Goal: Task Accomplishment & Management: Use online tool/utility

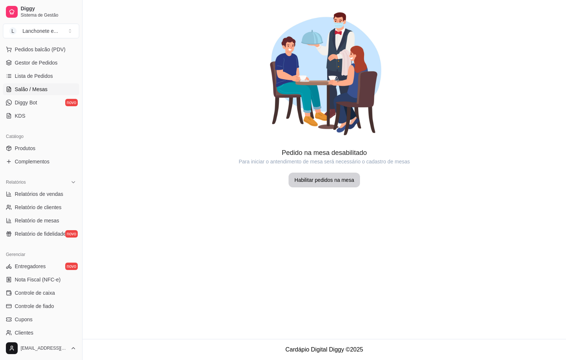
scroll to position [111, 0]
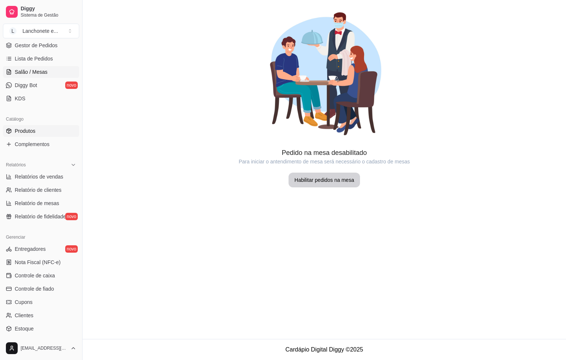
click at [53, 129] on link "Produtos" at bounding box center [41, 131] width 76 height 12
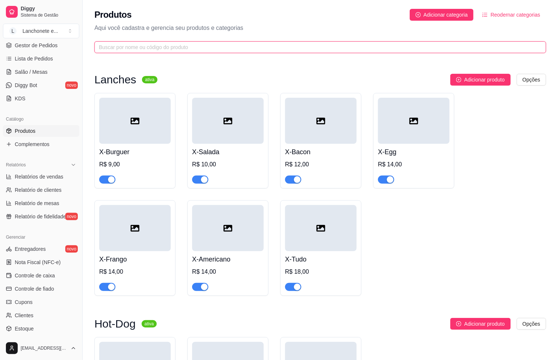
click at [214, 43] on input "text" at bounding box center [317, 47] width 437 height 8
type input "g"
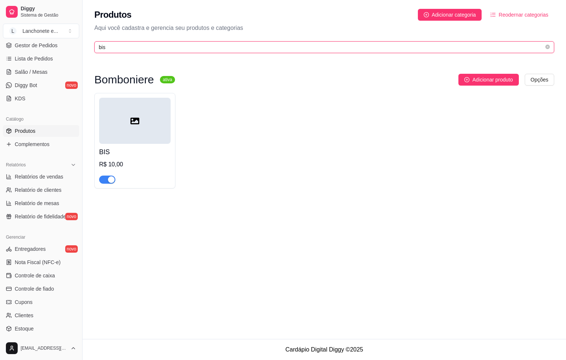
type input "bis"
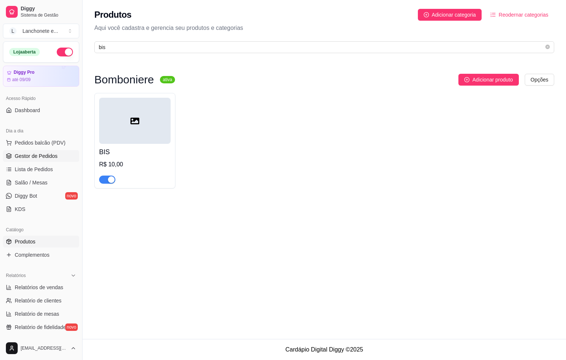
click at [69, 154] on link "Gestor de Pedidos" at bounding box center [41, 156] width 76 height 12
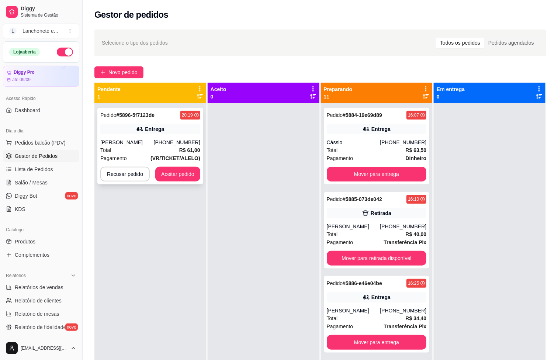
click at [196, 134] on div "Pedido # 5896-5f7123de 20:19 Entrega Valdenice campos de Almeida [PHONE_NUMBER]…" at bounding box center [150, 146] width 106 height 77
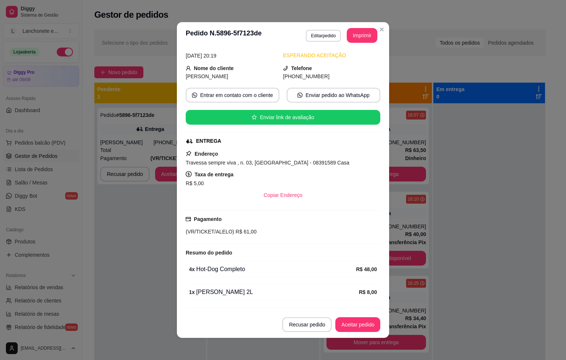
scroll to position [56, 0]
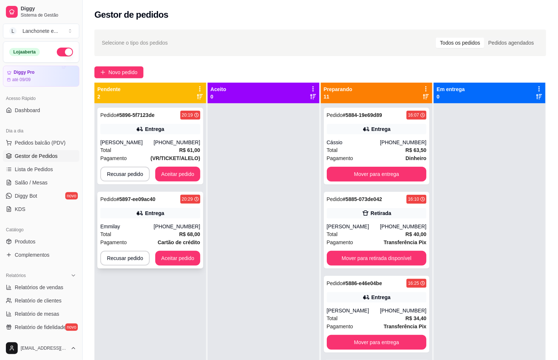
click at [194, 237] on strong "R$ 68,00" at bounding box center [189, 234] width 21 height 6
click at [153, 154] on div "Total R$ 61,00" at bounding box center [150, 150] width 100 height 8
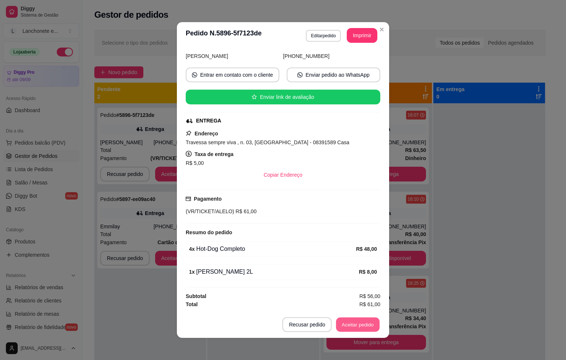
click at [356, 320] on button "Aceitar pedido" at bounding box center [358, 324] width 44 height 14
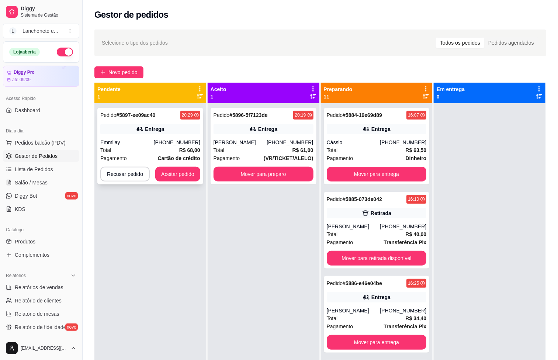
click at [145, 139] on div "Emmilay" at bounding box center [126, 142] width 53 height 7
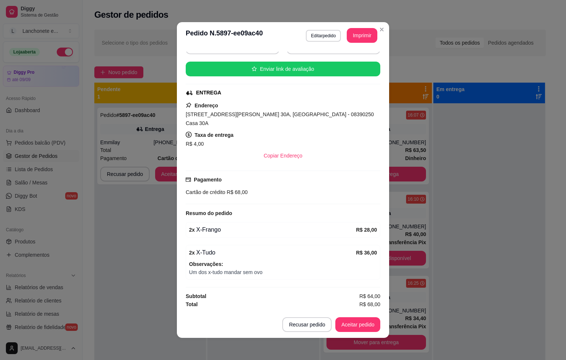
scroll to position [84, 0]
click at [352, 322] on button "Aceitar pedido" at bounding box center [358, 324] width 44 height 14
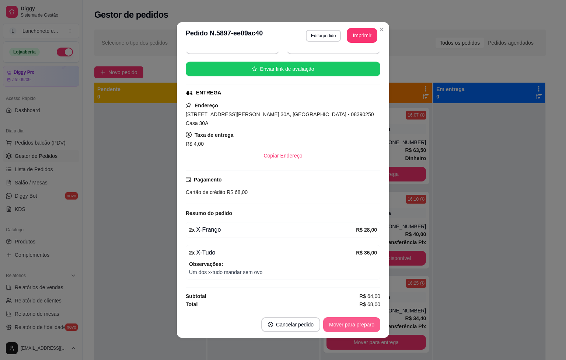
click at [352, 322] on button "Mover para preparo" at bounding box center [351, 324] width 57 height 15
click at [365, 41] on button "Imprimir" at bounding box center [362, 35] width 31 height 15
click at [365, 41] on button "Imprimir" at bounding box center [362, 35] width 29 height 14
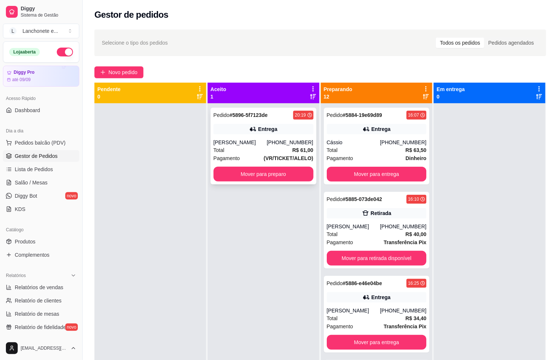
click at [250, 162] on div "Pagamento (VR/TICKET/ALELO)" at bounding box center [264, 158] width 100 height 8
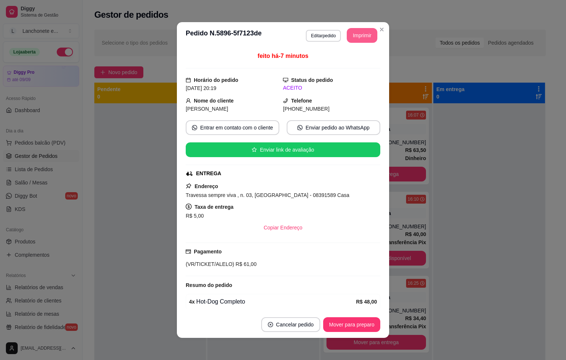
click at [351, 32] on button "Imprimir" at bounding box center [362, 35] width 31 height 15
click at [354, 34] on button "Imprimir" at bounding box center [362, 35] width 29 height 14
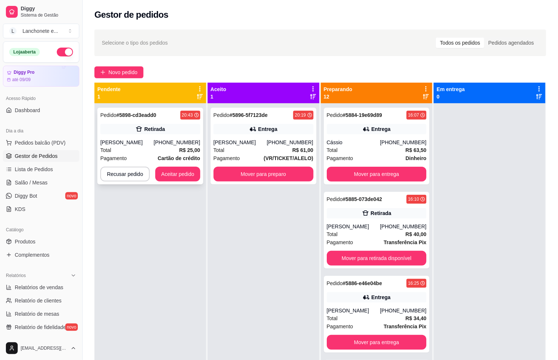
click at [154, 125] on div "Retirada" at bounding box center [154, 128] width 21 height 7
click at [157, 134] on div "Pedido # 5898-cd3eadd0 20:43 Retirada [PERSON_NAME] [PHONE_NUMBER] Total R$ 25,…" at bounding box center [150, 146] width 106 height 77
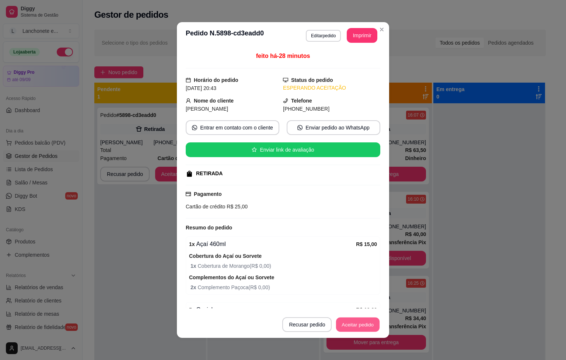
click at [352, 319] on button "Aceitar pedido" at bounding box center [358, 324] width 44 height 14
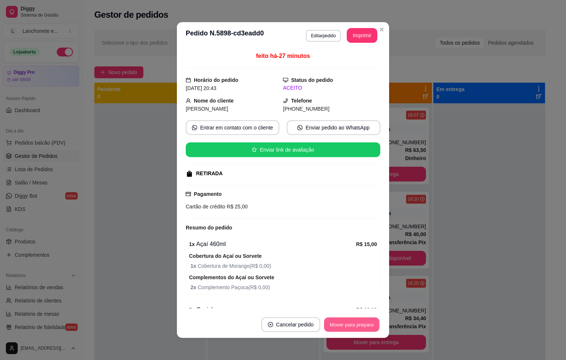
click at [352, 319] on button "Mover para preparo" at bounding box center [351, 324] width 55 height 14
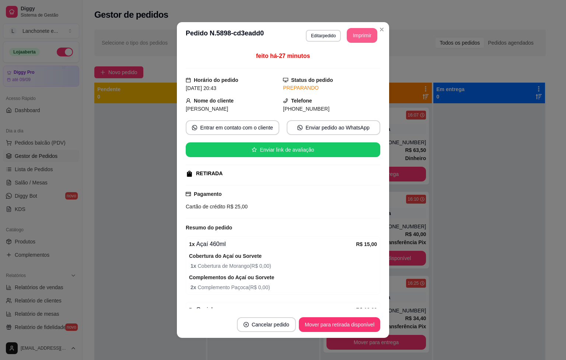
click at [357, 35] on button "Imprimir" at bounding box center [362, 35] width 31 height 15
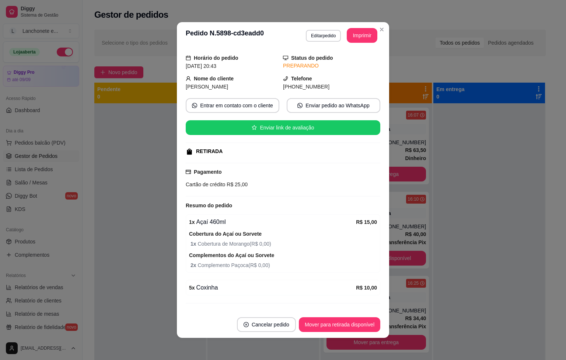
scroll to position [41, 0]
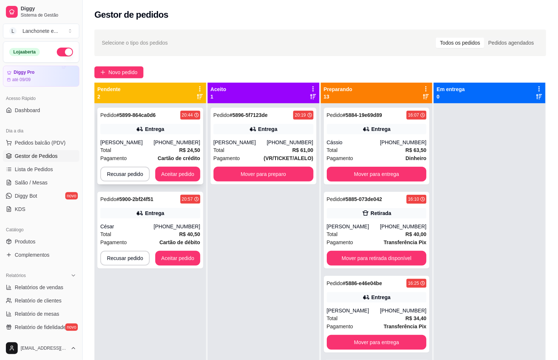
click at [138, 126] on icon at bounding box center [139, 128] width 7 height 7
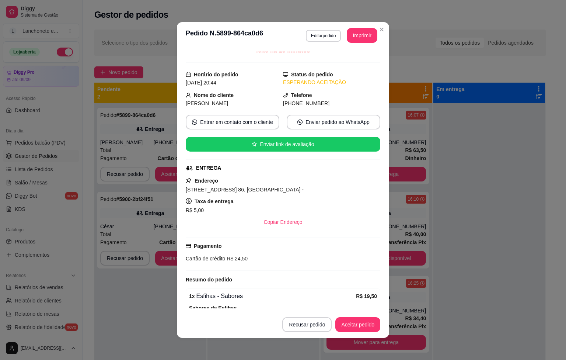
scroll to position [0, 0]
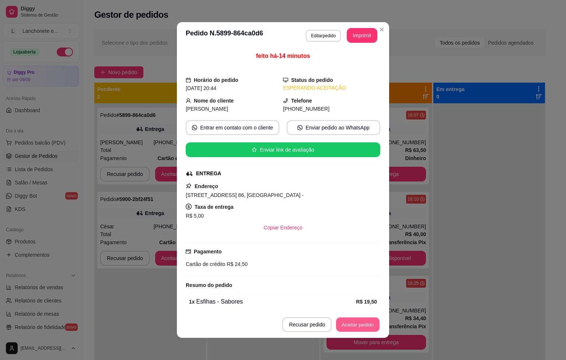
click at [354, 329] on button "Aceitar pedido" at bounding box center [358, 324] width 44 height 14
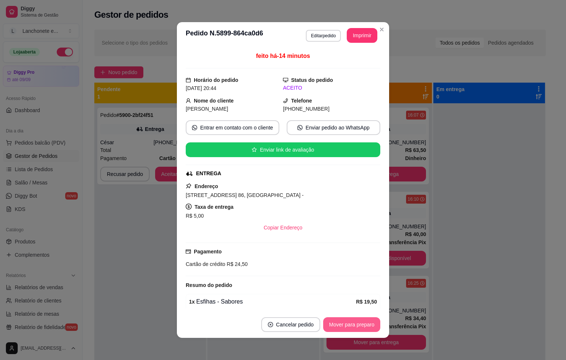
click at [354, 329] on button "Mover para preparo" at bounding box center [351, 324] width 57 height 15
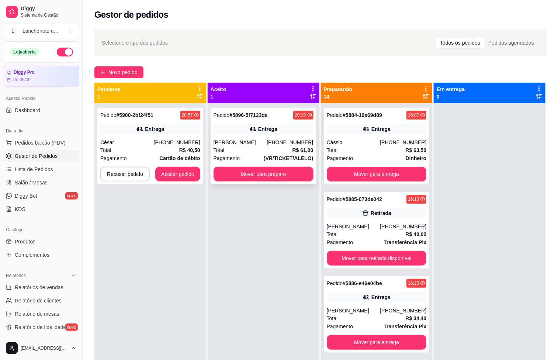
click at [278, 154] on div "Total R$ 61,00" at bounding box center [264, 150] width 100 height 8
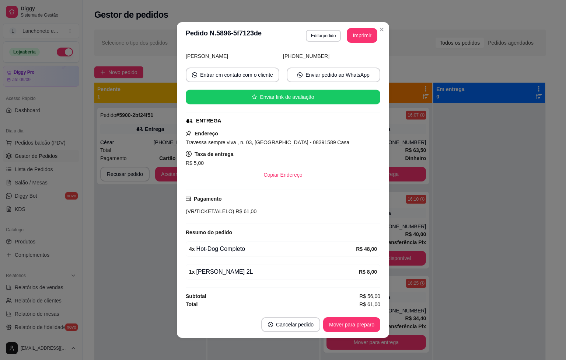
scroll to position [56, 0]
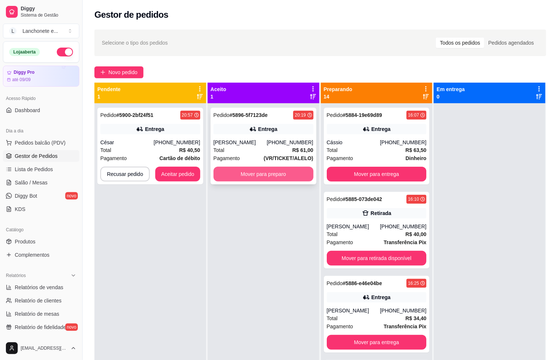
click at [269, 181] on button "Mover para preparo" at bounding box center [264, 174] width 100 height 15
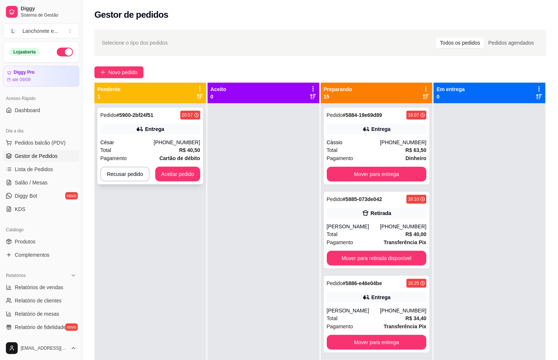
click at [124, 145] on div "César" at bounding box center [126, 142] width 53 height 7
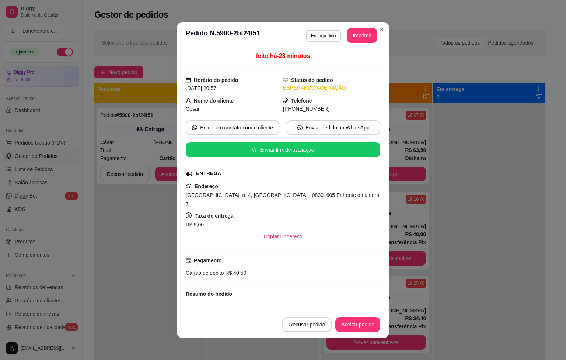
scroll to position [73, 0]
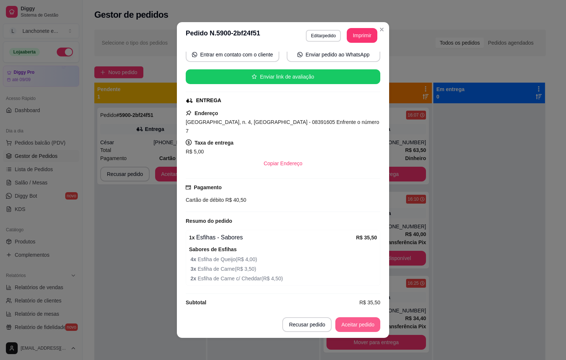
click at [350, 327] on button "Aceitar pedido" at bounding box center [358, 324] width 45 height 15
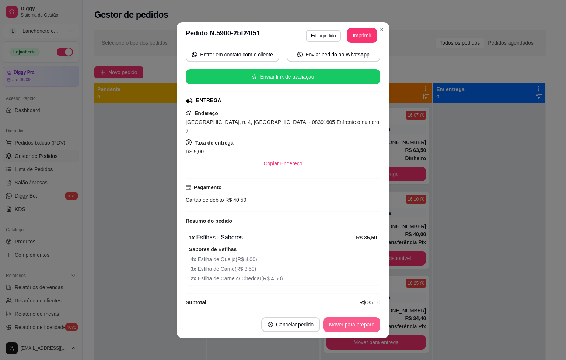
click at [350, 327] on button "Mover para preparo" at bounding box center [351, 324] width 57 height 15
click at [369, 44] on header "**********" at bounding box center [283, 35] width 212 height 27
click at [363, 42] on button "Imprimir" at bounding box center [362, 35] width 31 height 15
click at [360, 40] on button "Imprimir" at bounding box center [362, 35] width 31 height 15
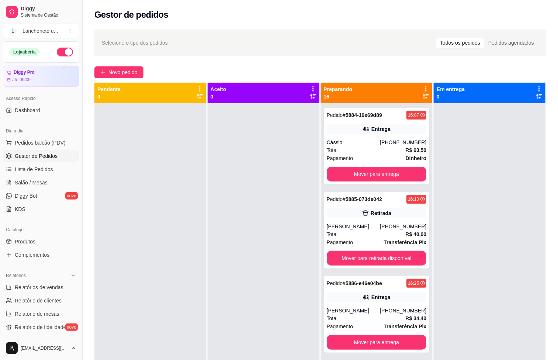
drag, startPoint x: 202, startPoint y: 20, endPoint x: 198, endPoint y: 22, distance: 4.1
click at [204, 22] on div "Gestor de pedidos" at bounding box center [320, 12] width 475 height 25
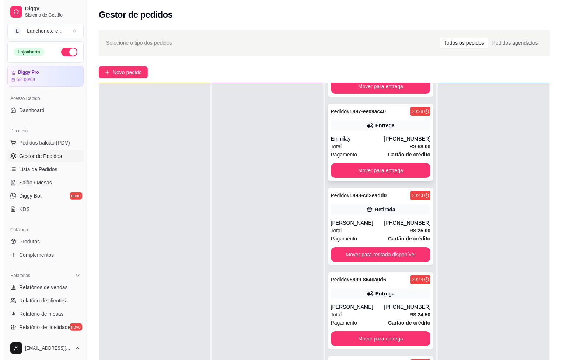
scroll to position [999, 0]
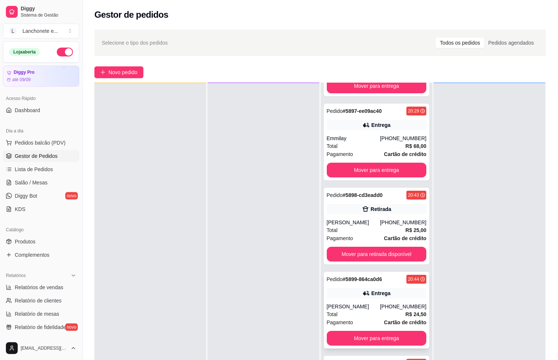
click at [360, 303] on div "[PERSON_NAME]" at bounding box center [353, 306] width 53 height 7
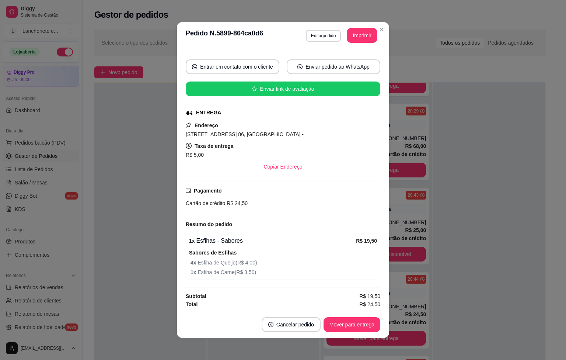
scroll to position [1, 0]
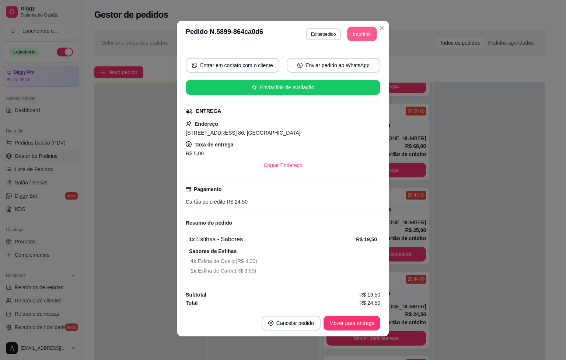
click at [349, 37] on button "Imprimir" at bounding box center [362, 34] width 29 height 14
click at [361, 34] on button "Imprimir" at bounding box center [362, 34] width 29 height 14
